Goal: Transaction & Acquisition: Purchase product/service

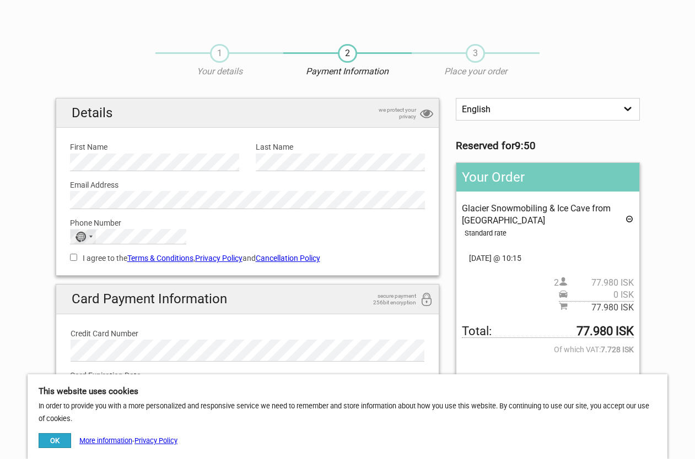
click at [89, 231] on div "No country selected" at bounding box center [83, 237] width 25 height 14
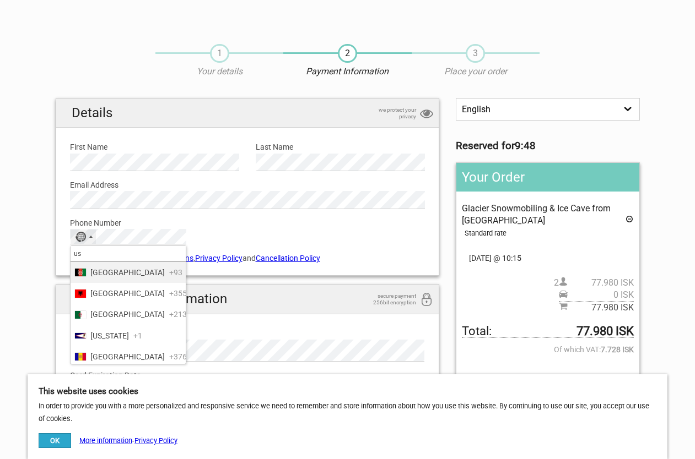
type input "usa"
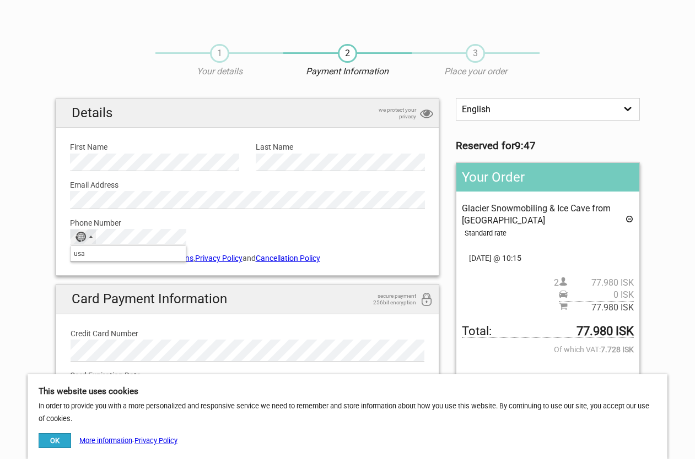
click at [101, 256] on input "usa" at bounding box center [128, 253] width 115 height 15
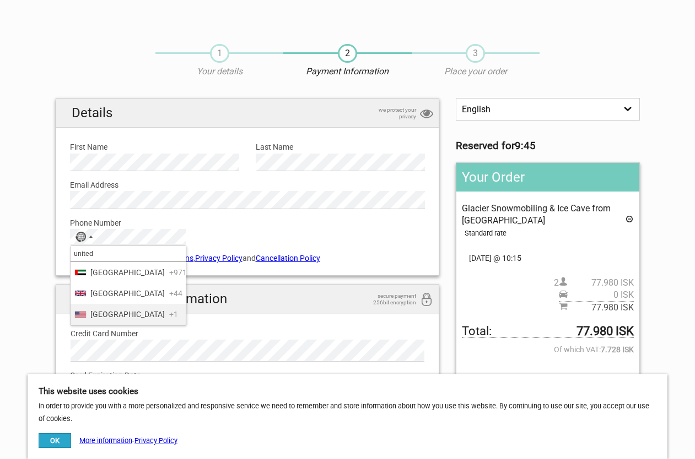
type input "united"
click at [120, 321] on span "[GEOGRAPHIC_DATA]" at bounding box center [127, 314] width 74 height 12
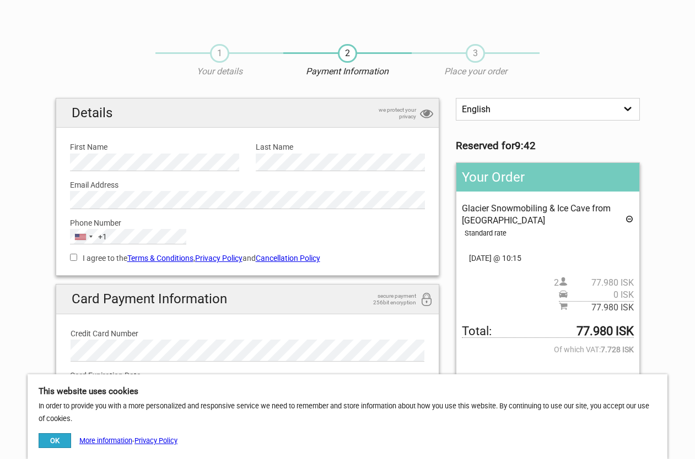
click at [75, 256] on input "I agree to the Terms & Conditions , Privacy Policy and Cancellation Policy" at bounding box center [73, 257] width 7 height 7
checkbox input "true"
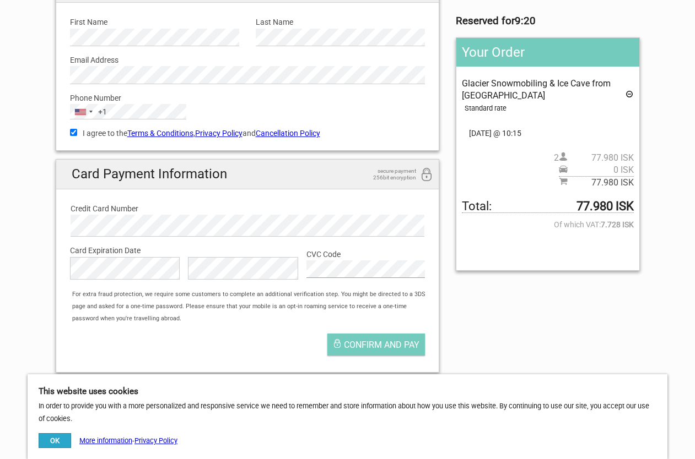
scroll to position [131, 0]
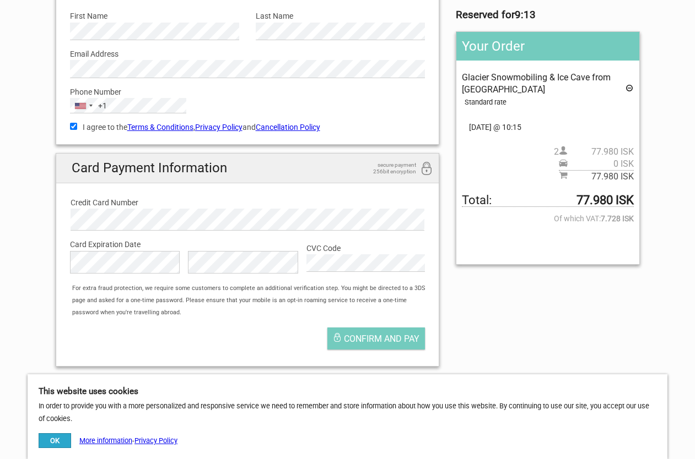
click at [311, 299] on div "For extra fraud protection, we require some customers to complete an additional…" at bounding box center [253, 301] width 372 height 37
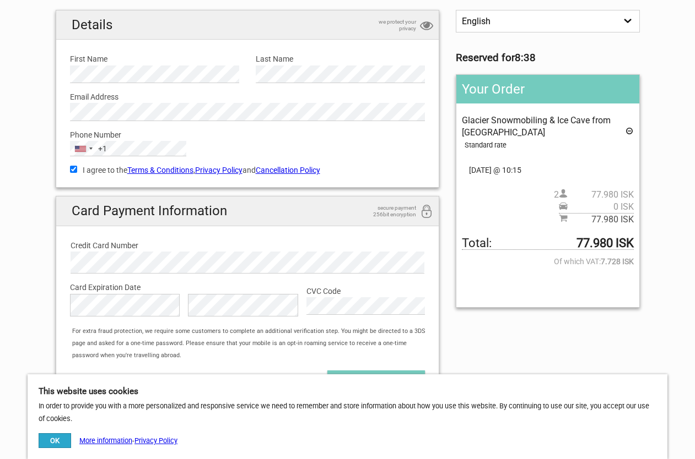
scroll to position [141, 0]
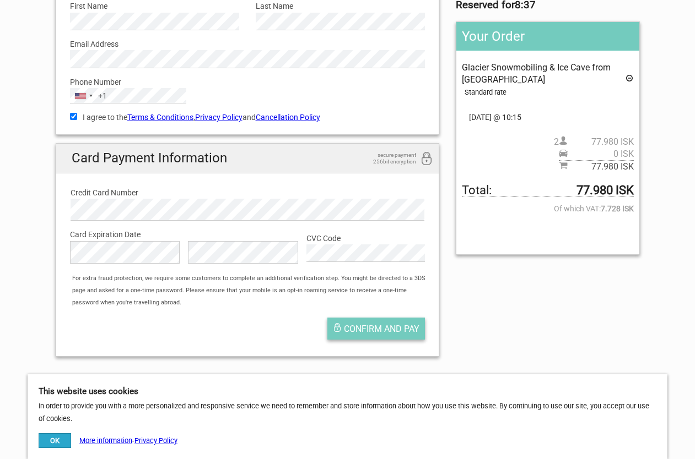
click at [344, 330] on span "Confirm and pay" at bounding box center [381, 329] width 75 height 10
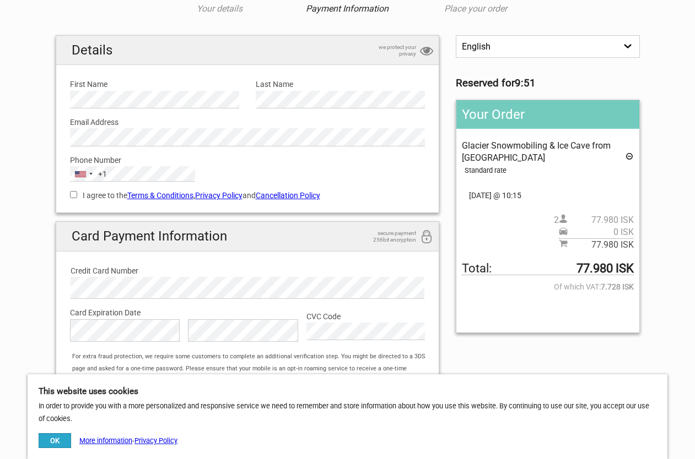
scroll to position [62, 0]
click at [74, 193] on input "I agree to the Terms & Conditions , Privacy Policy and Cancellation Policy" at bounding box center [73, 195] width 7 height 7
checkbox input "true"
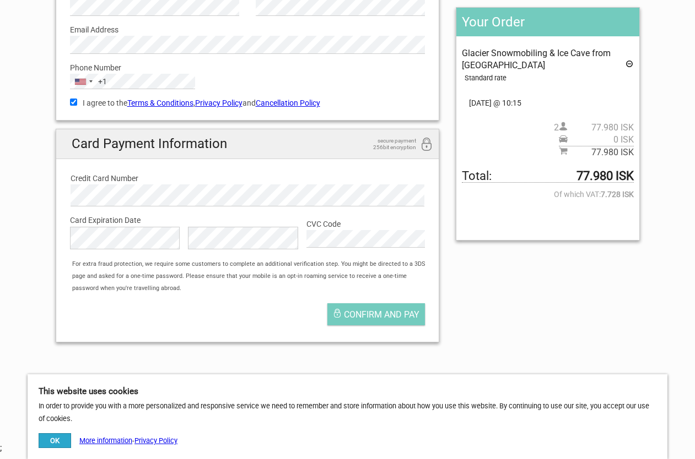
scroll to position [160, 0]
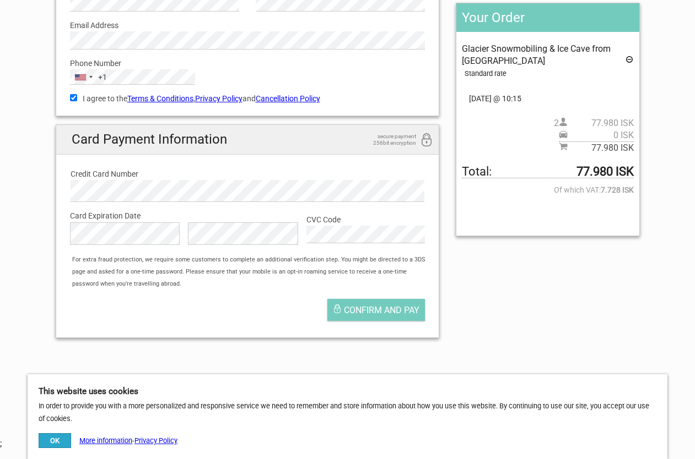
click at [102, 217] on label "Card Expiration Date" at bounding box center [247, 216] width 355 height 12
click at [449, 301] on div "English Español Deutsch Reserved for 9:30 Your Order Glacier Snowmobiling & Ice…" at bounding box center [347, 142] width 600 height 409
click at [53, 444] on button "OK" at bounding box center [55, 441] width 32 height 15
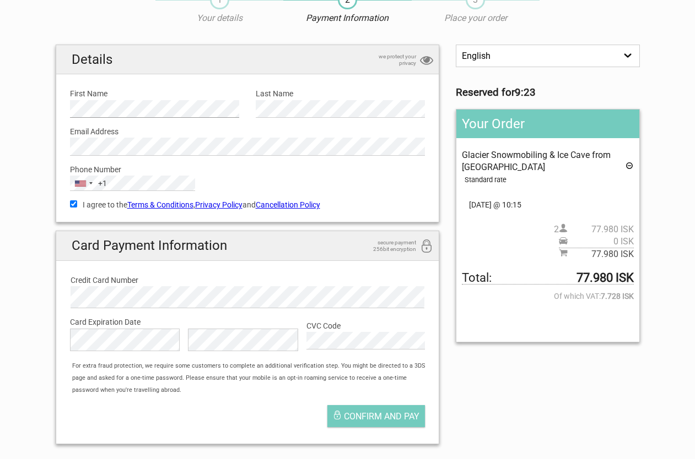
scroll to position [54, 0]
click at [387, 421] on span "Confirm and pay" at bounding box center [381, 416] width 75 height 10
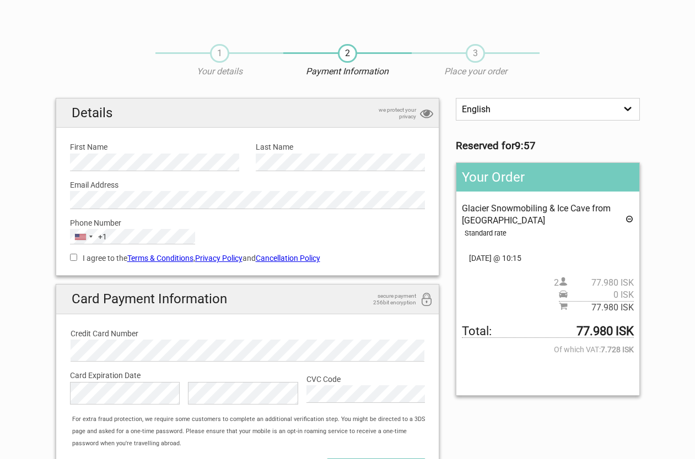
click at [169, 34] on div "1 Your details 2 Payment Information 3 Place your order" at bounding box center [347, 65] width 384 height 65
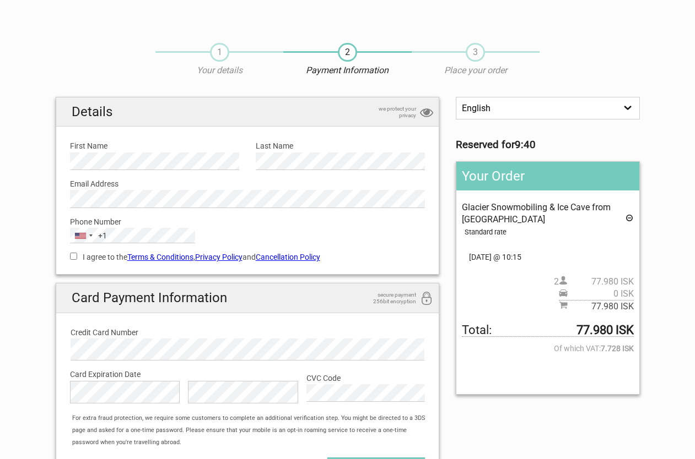
click at [76, 256] on input "I agree to the Terms & Conditions , Privacy Policy and Cancellation Policy" at bounding box center [73, 256] width 7 height 7
click at [74, 258] on input "I agree to the Terms & Conditions , Privacy Policy and Cancellation Policy" at bounding box center [73, 256] width 7 height 7
checkbox input "false"
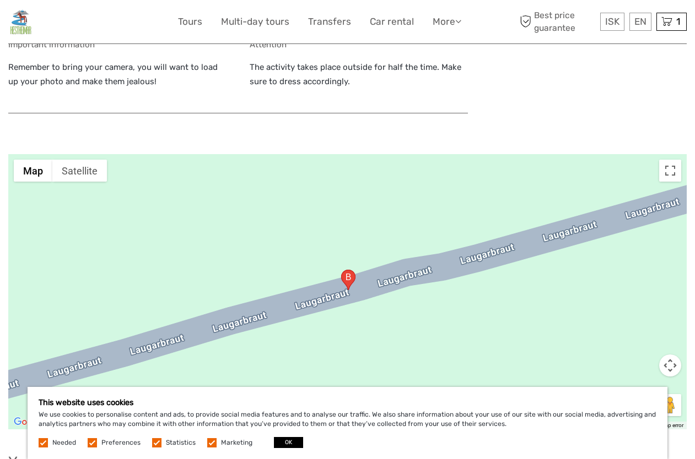
scroll to position [835, 0]
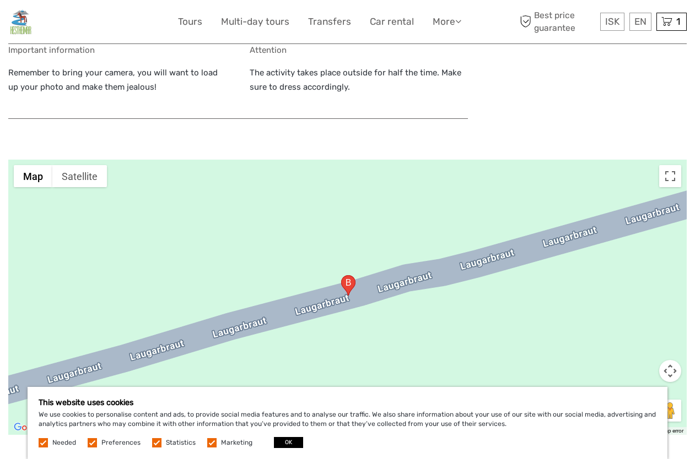
click at [357, 259] on div at bounding box center [347, 297] width 678 height 275
click at [664, 175] on button "Toggle fullscreen view" at bounding box center [670, 176] width 22 height 22
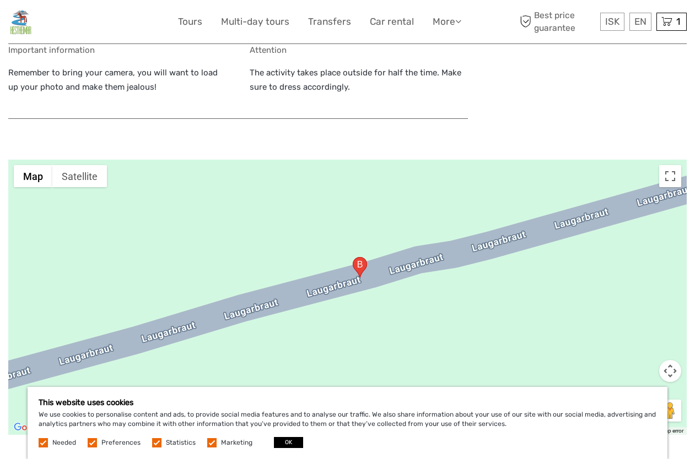
drag, startPoint x: 414, startPoint y: 280, endPoint x: 483, endPoint y: 209, distance: 99.0
click at [483, 208] on div at bounding box center [347, 297] width 678 height 275
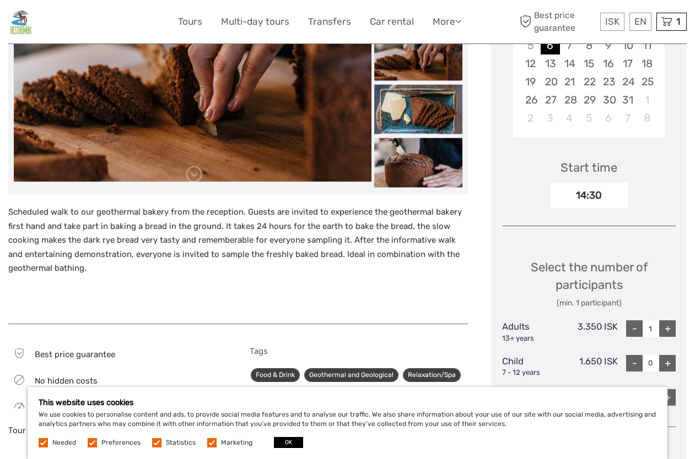
scroll to position [261, 0]
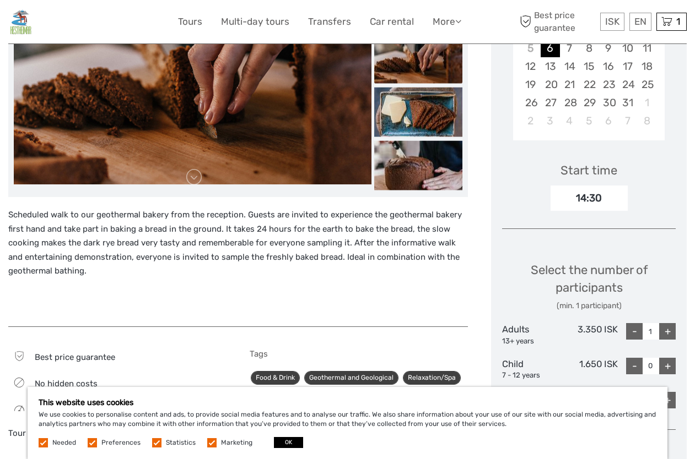
click at [564, 212] on div "Choose Date of Travel Next Month October 2025 Su Mo Tu We Th Fr Sa 28 29 30 1 2…" at bounding box center [589, 236] width 196 height 629
click at [576, 197] on div "14:30" at bounding box center [588, 198] width 77 height 25
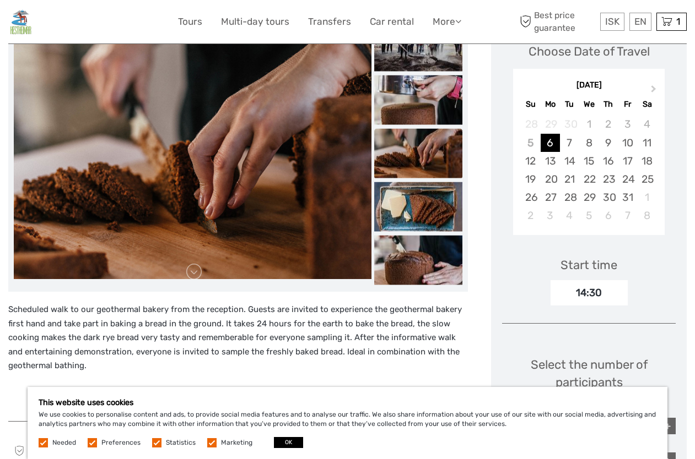
scroll to position [158, 0]
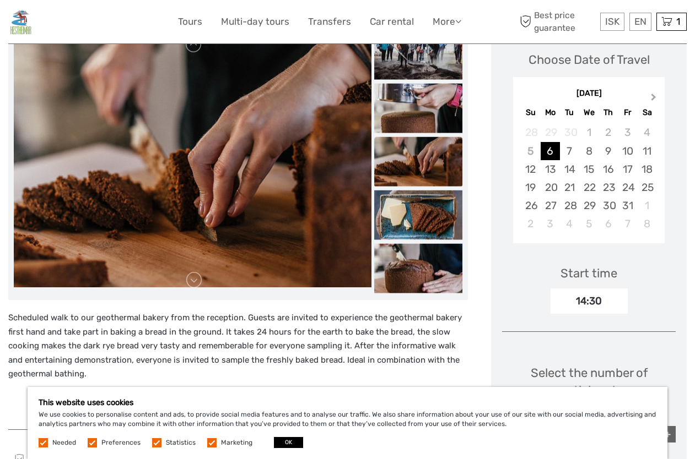
click at [653, 100] on span "Next Month" at bounding box center [653, 99] width 0 height 16
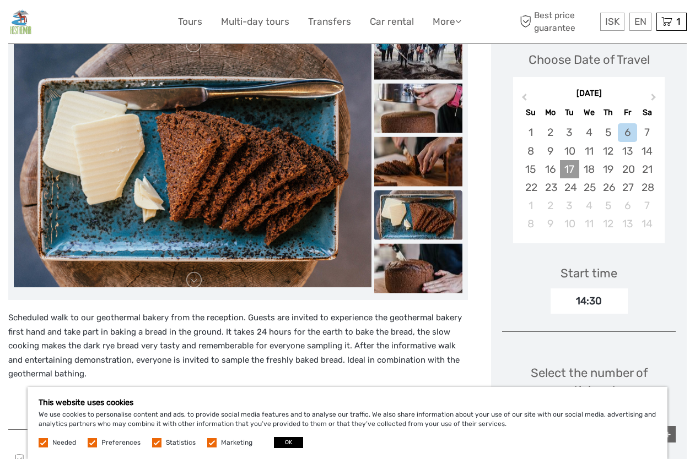
click at [571, 166] on div "17" at bounding box center [569, 169] width 19 height 18
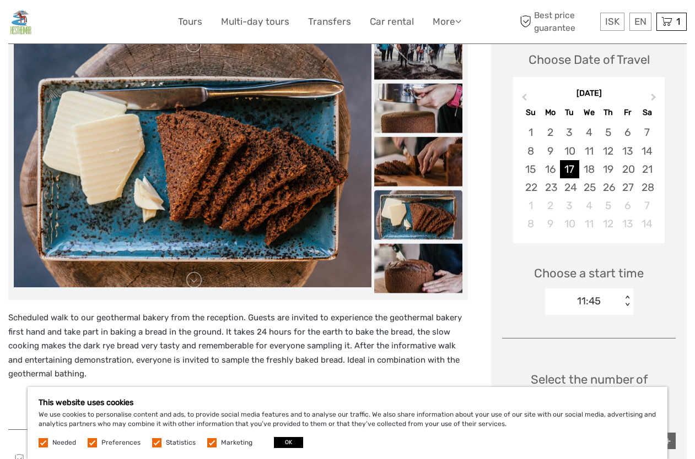
click at [592, 301] on div "11:45" at bounding box center [589, 301] width 24 height 14
click at [585, 304] on div "11:45" at bounding box center [589, 301] width 24 height 14
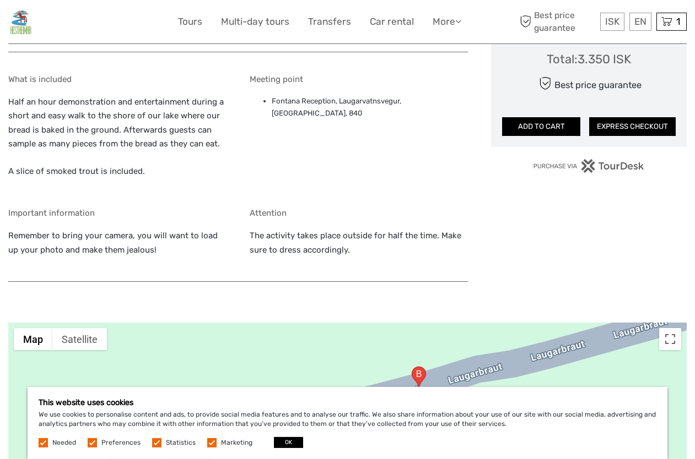
scroll to position [672, 0]
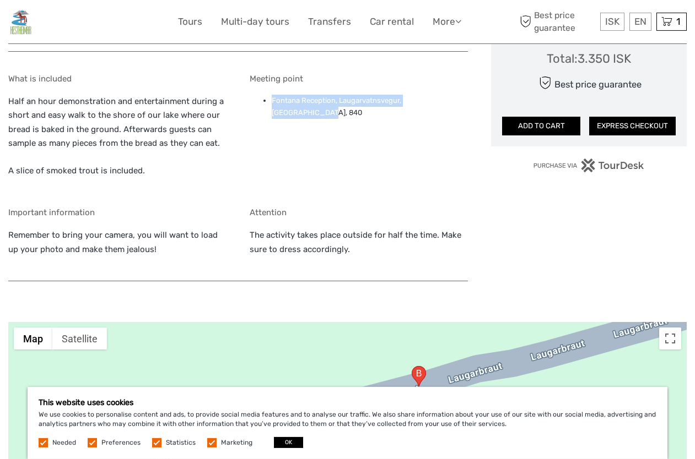
drag, startPoint x: 272, startPoint y: 101, endPoint x: 459, endPoint y: 104, distance: 186.7
click at [459, 104] on li "Fontana Reception, Laugarvatnsvegur, Laugarvatn, 840" at bounding box center [370, 107] width 196 height 25
copy li "Fontana Reception, Laugarvatnsvegur, Laugarvatn, 840"
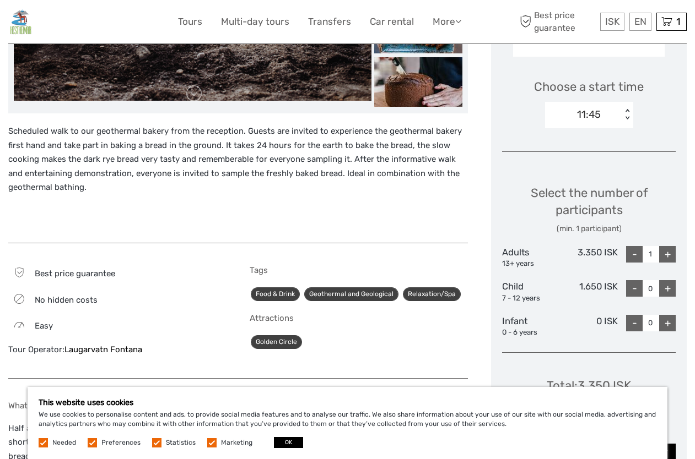
scroll to position [345, 0]
click at [662, 254] on div "+" at bounding box center [667, 254] width 17 height 17
click at [632, 252] on div "-" at bounding box center [634, 254] width 17 height 17
type input "2"
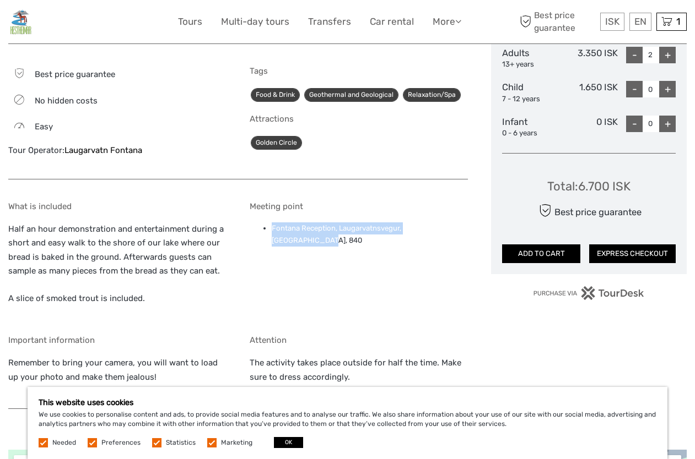
scroll to position [546, 0]
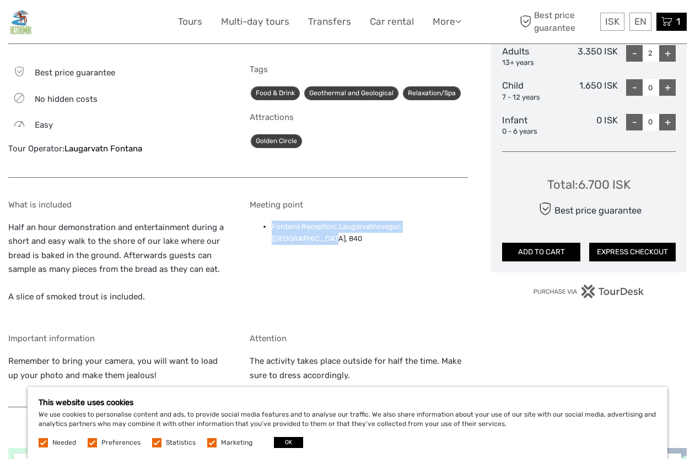
click at [667, 26] on icon at bounding box center [666, 22] width 11 height 14
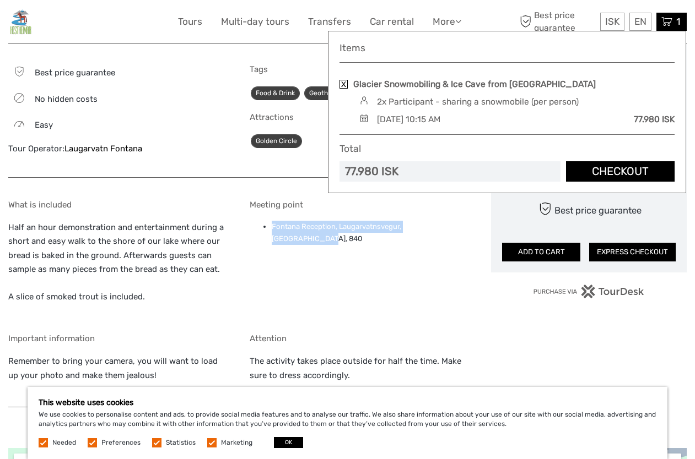
click at [667, 26] on icon at bounding box center [666, 22] width 11 height 14
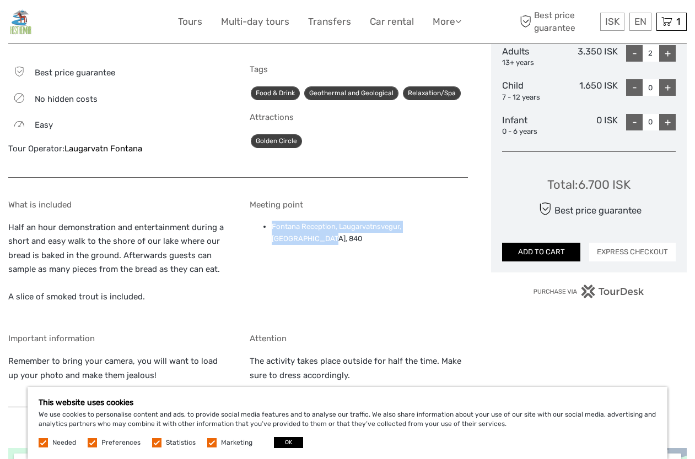
click at [614, 248] on button "EXPRESS CHECKOUT" at bounding box center [632, 252] width 86 height 19
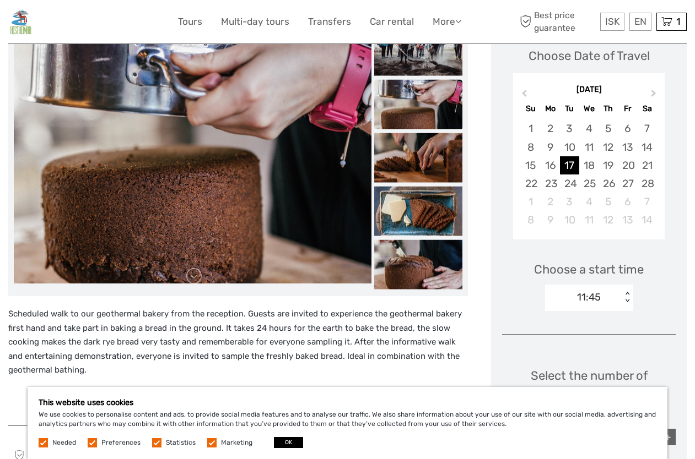
scroll to position [132, 0]
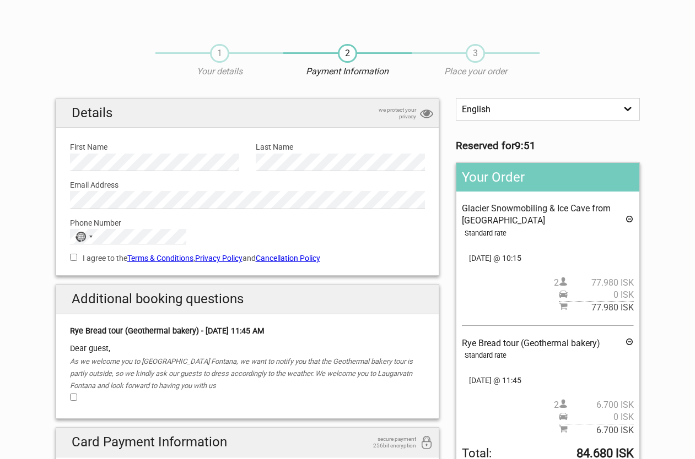
click at [82, 227] on label "Phone Number" at bounding box center [247, 223] width 355 height 12
click at [82, 235] on div "No country selected" at bounding box center [80, 237] width 11 height 10
type input "_"
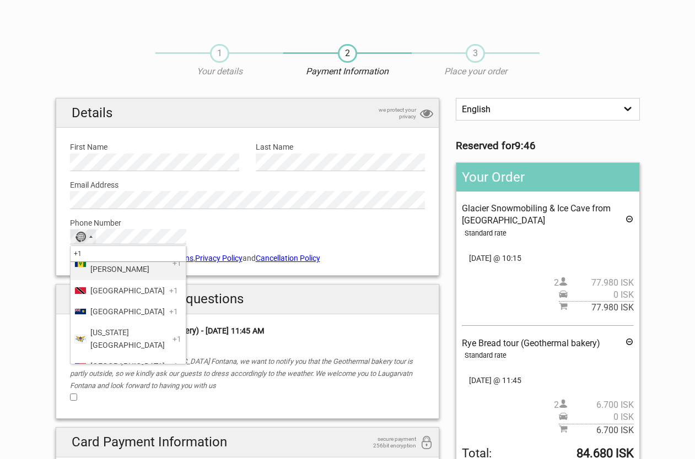
scroll to position [464, 0]
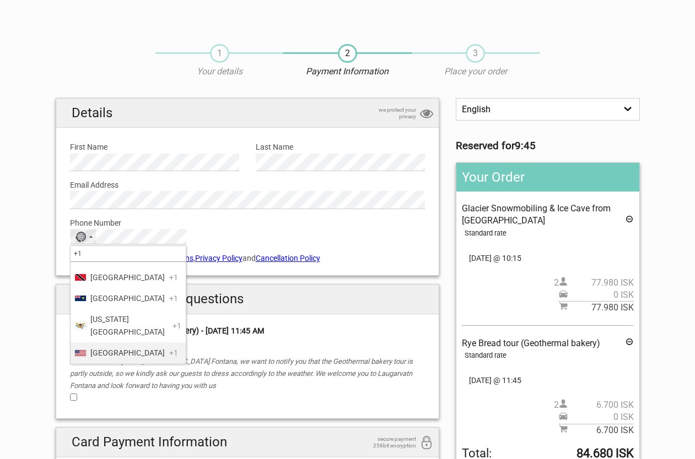
type input "+1"
click at [105, 345] on li "[GEOGRAPHIC_DATA] +1" at bounding box center [128, 353] width 115 height 21
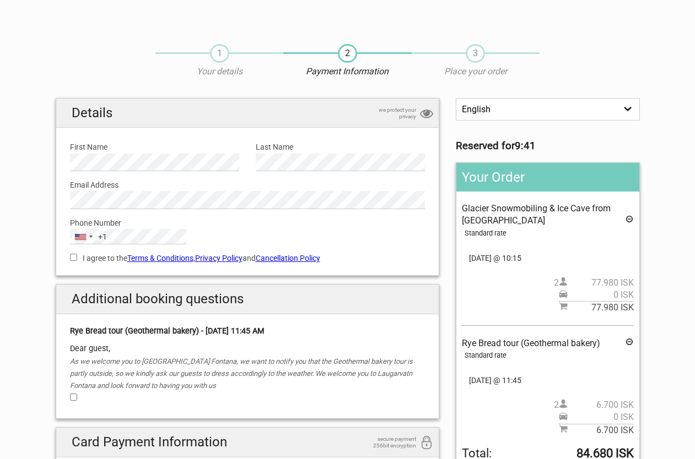
click at [77, 257] on input "I agree to the Terms & Conditions , Privacy Policy and Cancellation Policy" at bounding box center [73, 257] width 7 height 7
checkbox input "true"
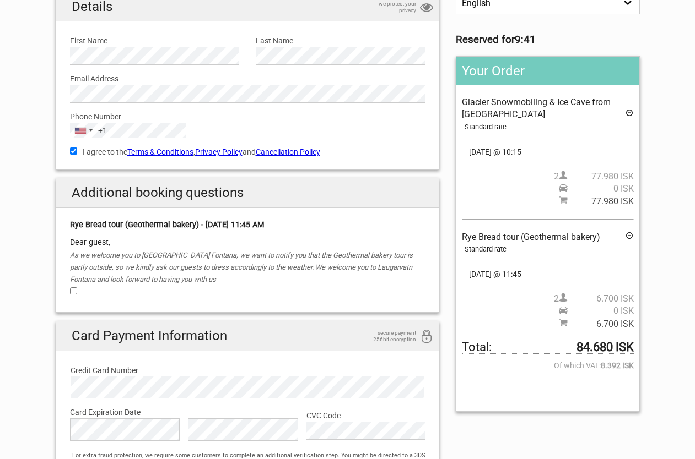
scroll to position [120, 0]
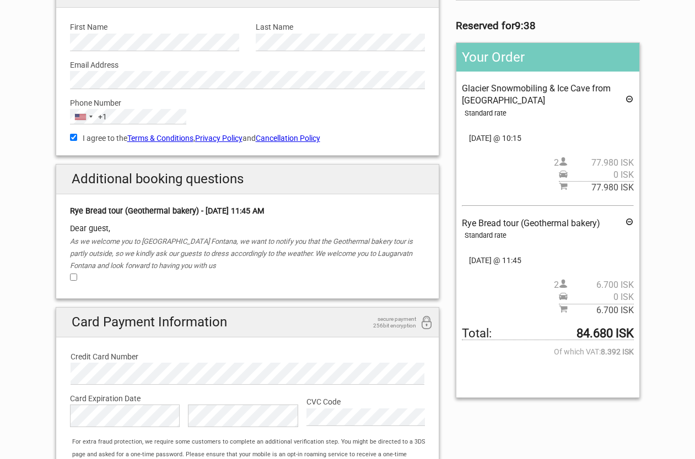
click at [75, 277] on input "checkbox" at bounding box center [73, 277] width 7 height 7
checkbox input "true"
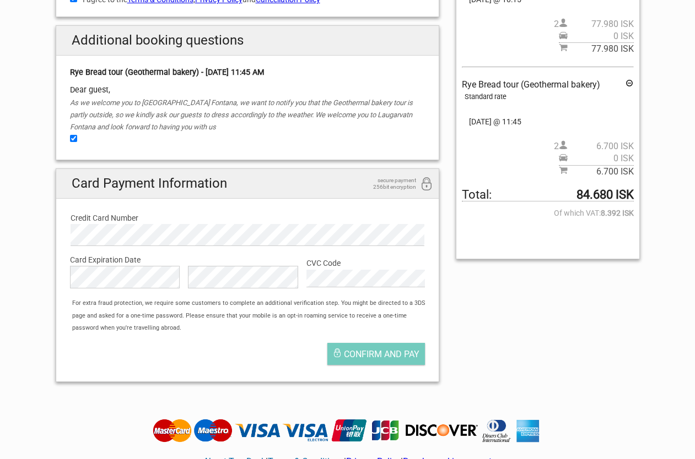
scroll to position [261, 0]
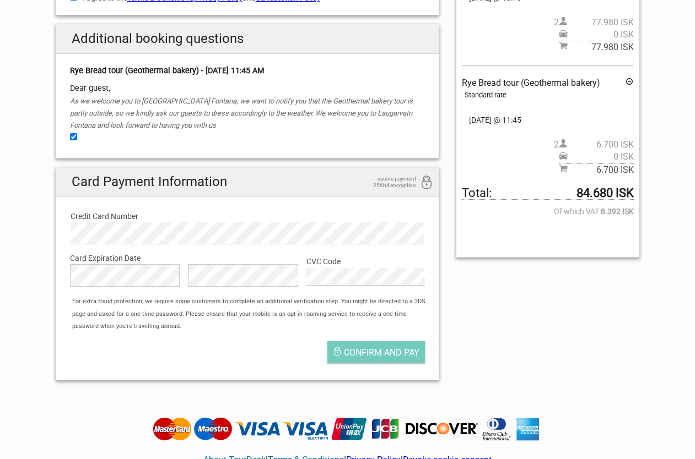
click at [331, 307] on div "For extra fraud protection, we require some customers to complete an additional…" at bounding box center [253, 314] width 372 height 37
click at [277, 343] on div "Confirm and pay" at bounding box center [248, 355] width 372 height 39
click at [390, 353] on span "Confirm and pay" at bounding box center [381, 353] width 75 height 10
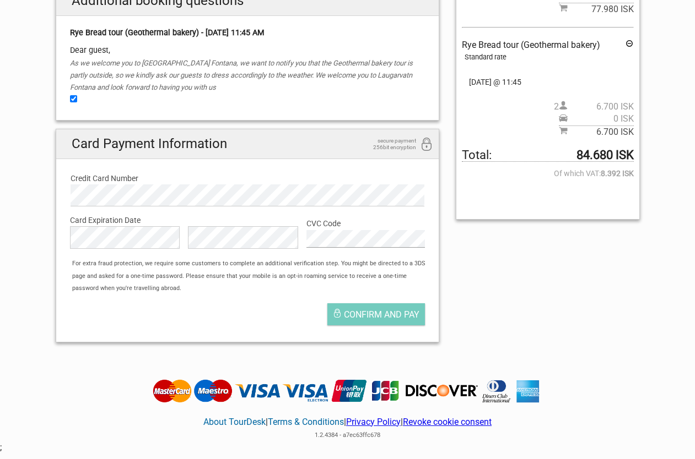
scroll to position [301, 0]
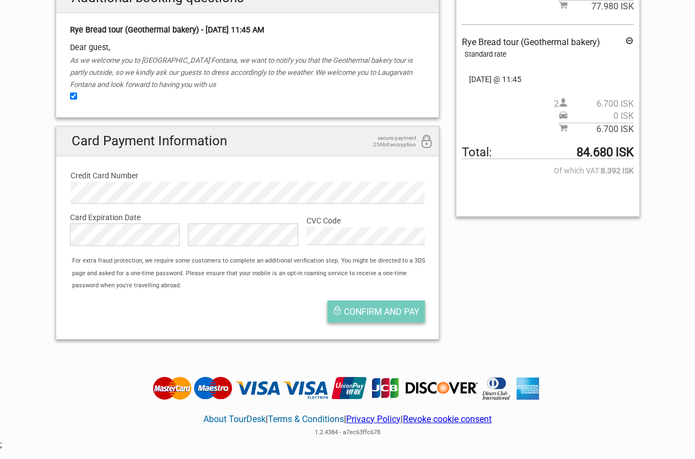
click at [371, 304] on button "Confirm and pay" at bounding box center [375, 312] width 97 height 22
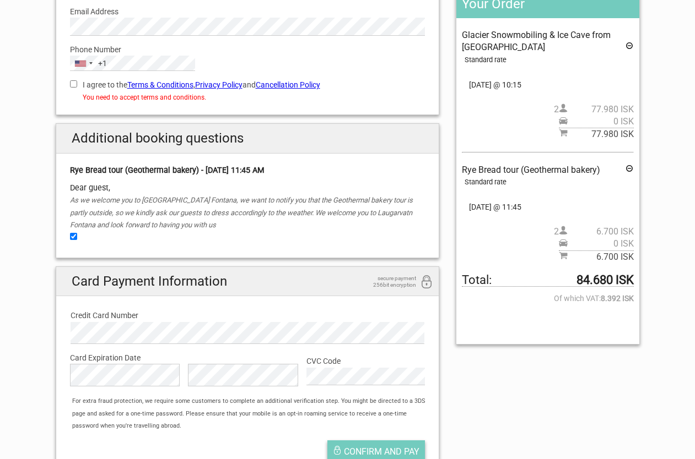
scroll to position [149, 0]
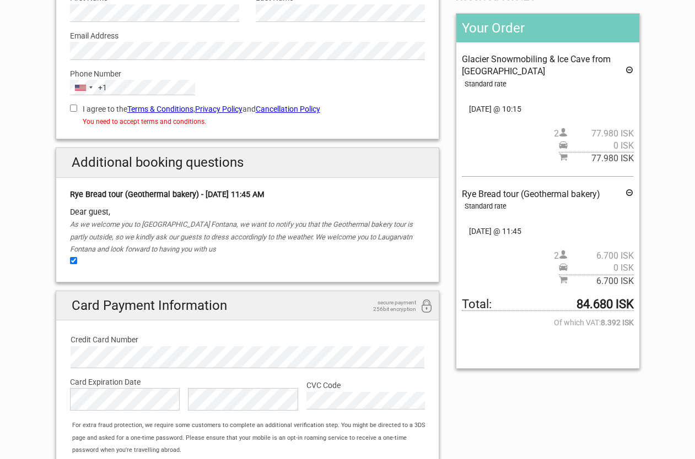
click at [73, 113] on label "I agree to the Terms & Conditions , Privacy Policy and Cancellation Policy" at bounding box center [247, 109] width 355 height 12
click at [73, 112] on input "I agree to the Terms & Conditions , Privacy Policy and Cancellation Policy" at bounding box center [73, 108] width 7 height 7
checkbox input "true"
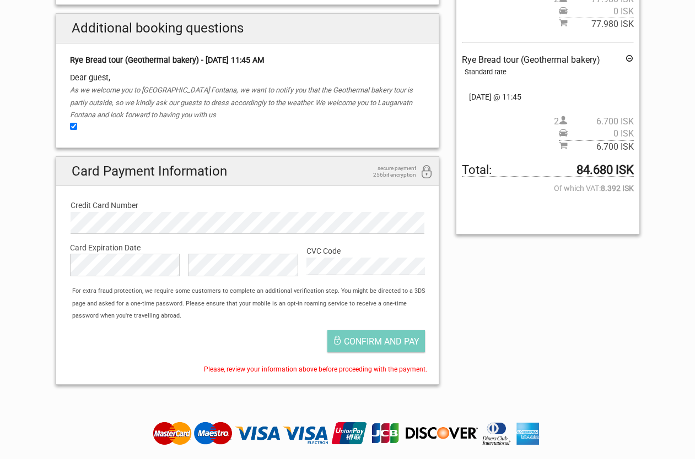
scroll to position [285, 0]
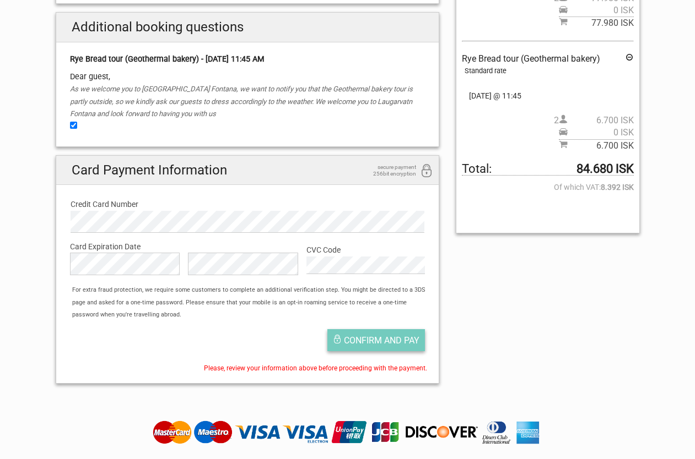
click at [374, 347] on button "Confirm and pay" at bounding box center [375, 340] width 97 height 22
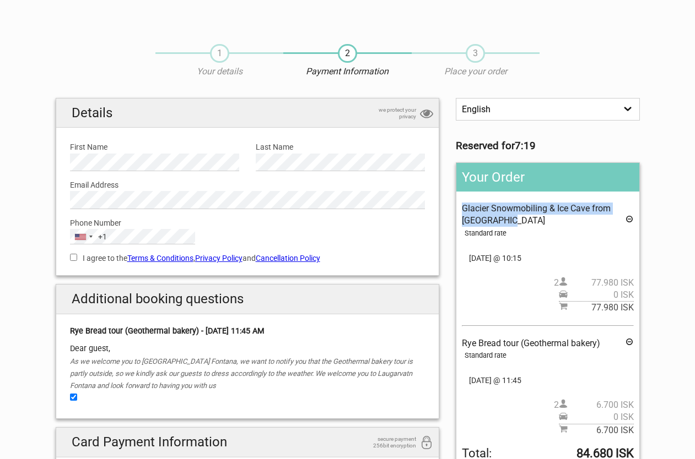
drag, startPoint x: 461, startPoint y: 208, endPoint x: 505, endPoint y: 225, distance: 47.3
click at [505, 225] on div "Your Order Glacier Snowmobiling & Ice Cave from [GEOGRAPHIC_DATA] Standard rate…" at bounding box center [547, 340] width 183 height 356
copy span "Glacier Snowmobiling & Ice Cave from [GEOGRAPHIC_DATA]"
click at [484, 215] on div "Glacier Snowmobiling & Ice Cave from [GEOGRAPHIC_DATA] Standard rate Pickup: Se…" at bounding box center [547, 259] width 171 height 112
